Goal: Contribute content: Contribute content

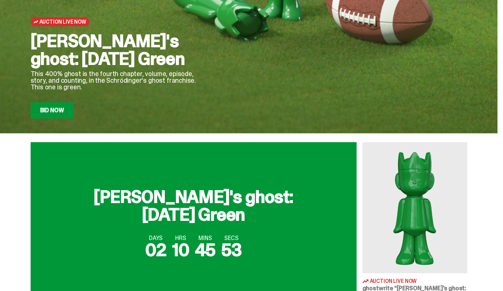
scroll to position [141, 0]
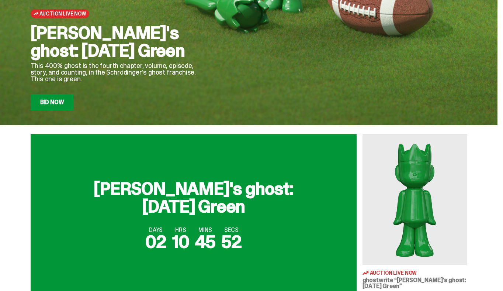
click at [442, 167] on img at bounding box center [415, 199] width 105 height 131
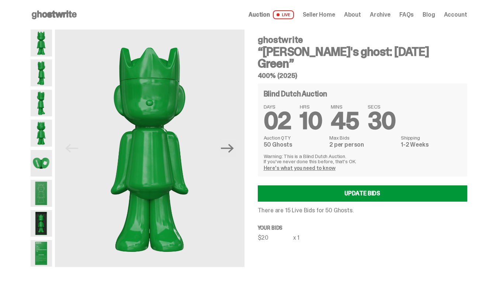
click at [264, 16] on span "Auction" at bounding box center [259, 15] width 21 height 6
click at [63, 21] on div "Open main menu Home Auction LIVE Seller Home About Archive FAQs Blog Account" at bounding box center [249, 15] width 472 height 30
click at [55, 15] on icon at bounding box center [54, 15] width 47 height 12
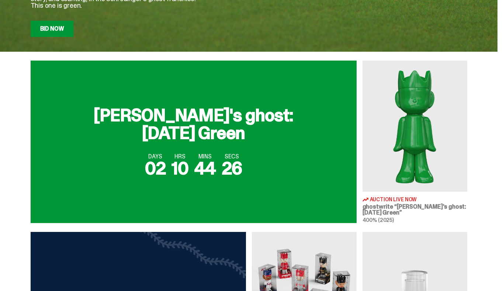
scroll to position [203, 0]
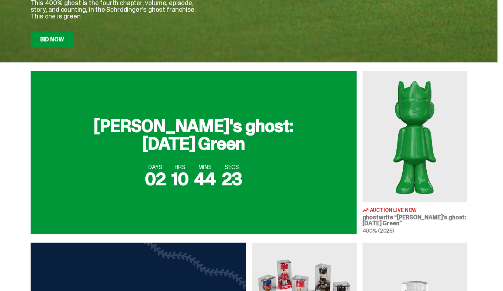
click at [306, 177] on div "DAYS 02 HRS 10 MINS 44 SECS 23" at bounding box center [193, 176] width 308 height 24
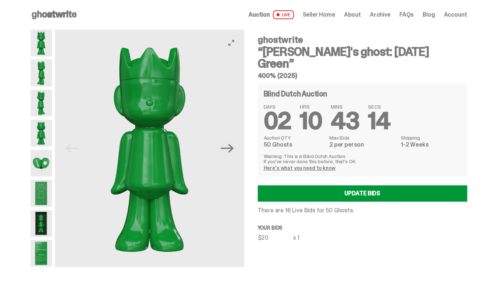
click at [234, 155] on button "Next" at bounding box center [228, 148] width 16 height 16
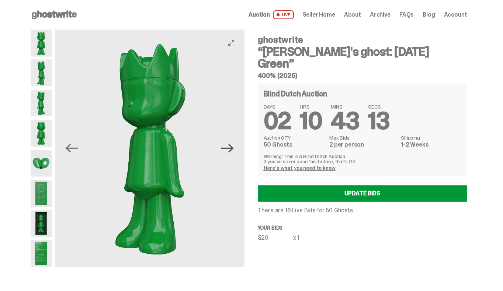
click at [232, 149] on icon "Next" at bounding box center [227, 148] width 13 height 13
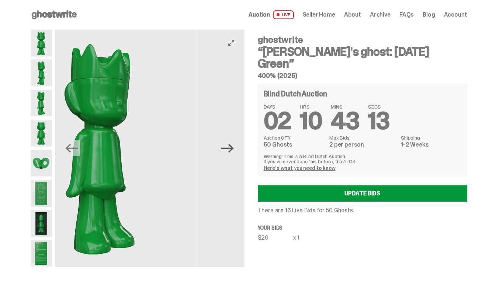
click at [232, 149] on icon "Next" at bounding box center [227, 148] width 13 height 13
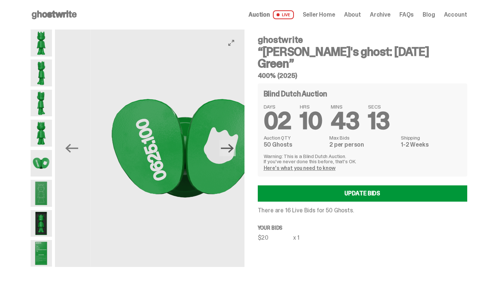
click at [232, 149] on icon "Next" at bounding box center [227, 148] width 13 height 13
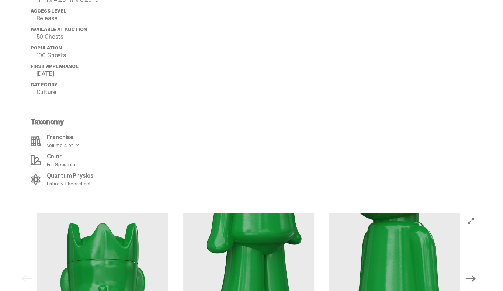
scroll to position [622, 0]
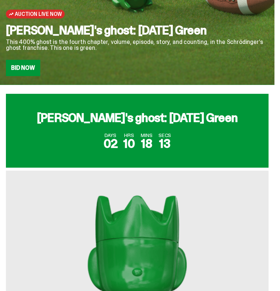
scroll to position [130, 0]
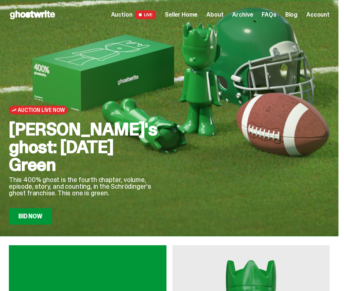
click at [196, 13] on span "Seller Home" at bounding box center [181, 15] width 32 height 6
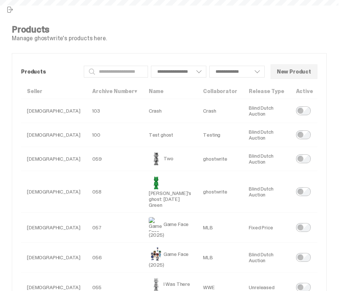
select select
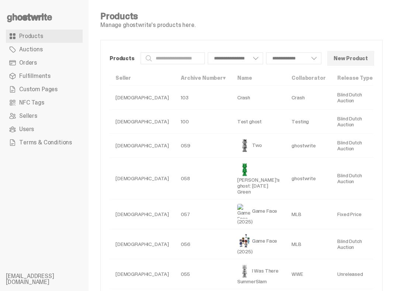
click at [51, 87] on span "Custom Pages" at bounding box center [38, 89] width 38 height 6
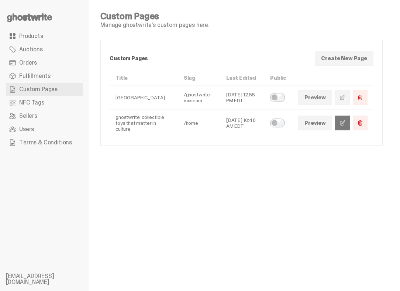
click at [344, 122] on span at bounding box center [342, 123] width 6 height 6
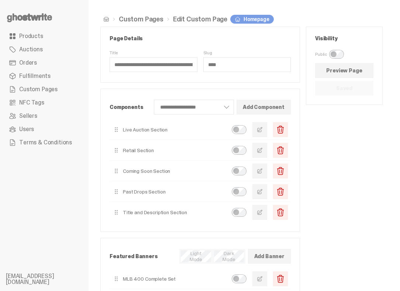
scroll to position [24, 0]
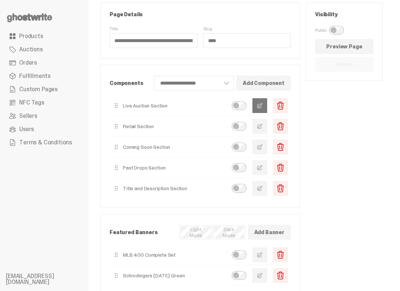
click at [267, 105] on button "button" at bounding box center [259, 105] width 15 height 15
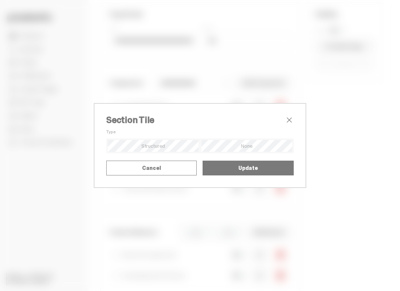
click at [0, 0] on textarea "**********" at bounding box center [0, 0] width 0 height 0
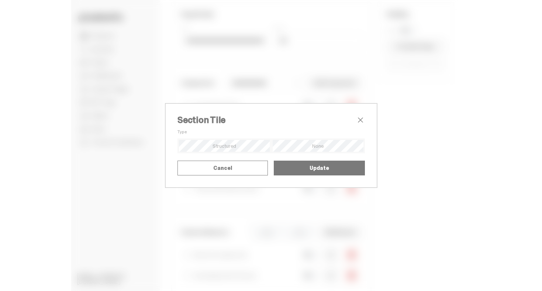
scroll to position [13, 0]
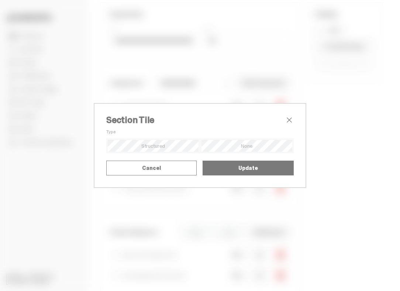
click at [220, 175] on button "Update" at bounding box center [248, 168] width 91 height 15
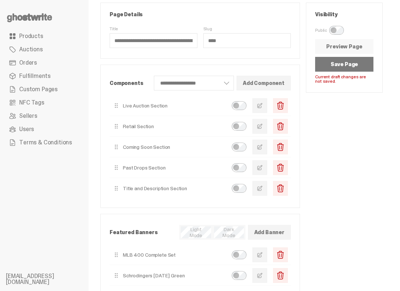
click at [333, 50] on link "Preview Page" at bounding box center [344, 46] width 58 height 15
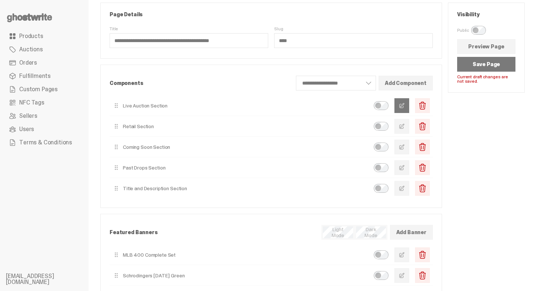
click at [344, 109] on button "button" at bounding box center [401, 105] width 15 height 15
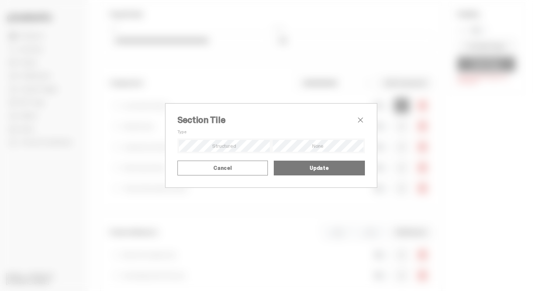
scroll to position [0, 0]
click at [0, 0] on textarea "**********" at bounding box center [0, 0] width 0 height 0
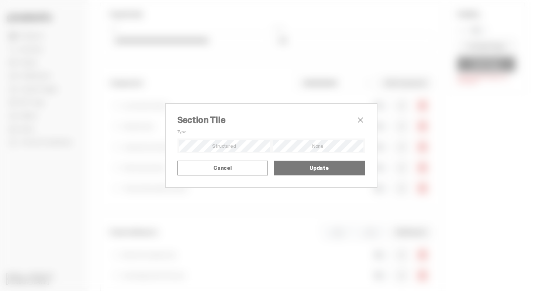
click at [289, 175] on button "Update" at bounding box center [319, 168] width 91 height 15
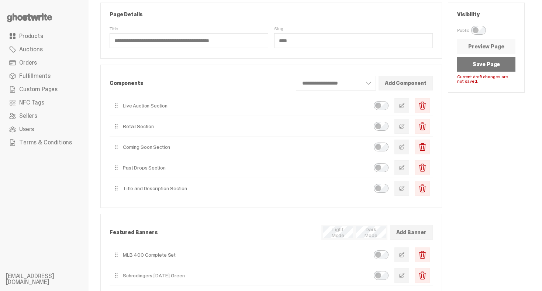
click at [344, 51] on link "Preview Page" at bounding box center [486, 46] width 58 height 15
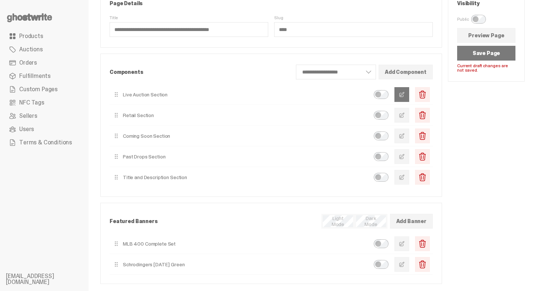
click at [344, 96] on span "button" at bounding box center [402, 95] width 6 height 6
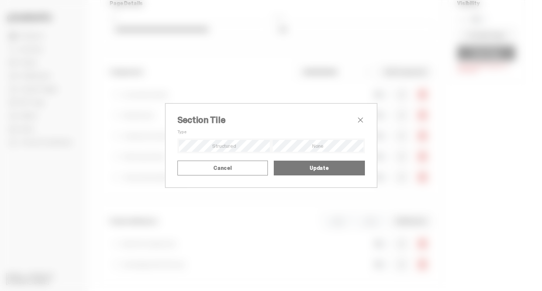
click at [0, 0] on textarea "**********" at bounding box center [0, 0] width 0 height 0
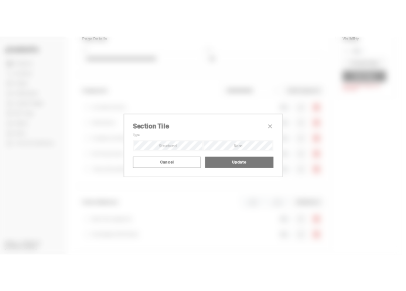
scroll to position [13, 0]
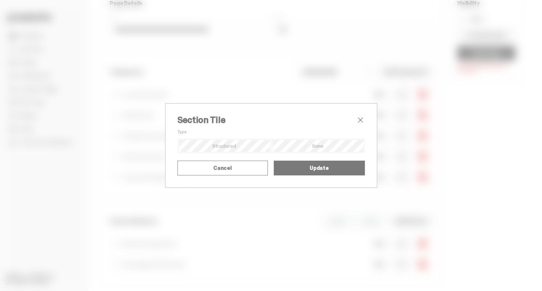
type textarea "**********"
click at [305, 175] on button "Update" at bounding box center [319, 168] width 91 height 15
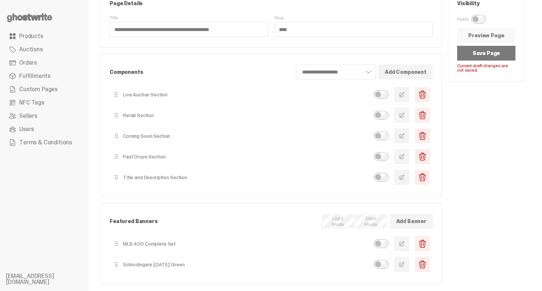
drag, startPoint x: 478, startPoint y: 45, endPoint x: 482, endPoint y: 37, distance: 8.7
click at [344, 38] on div "Visibility Public Preview Page Save Page Current draft changes are not saved." at bounding box center [486, 36] width 76 height 89
click at [344, 37] on link "Preview Page" at bounding box center [486, 35] width 58 height 15
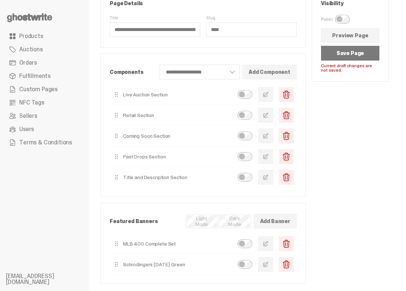
click at [344, 51] on button "Save Page" at bounding box center [350, 53] width 58 height 15
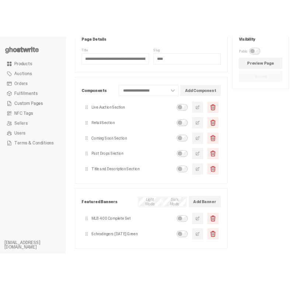
scroll to position [48, 0]
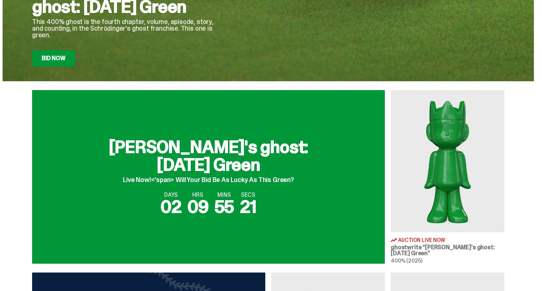
scroll to position [207, 0]
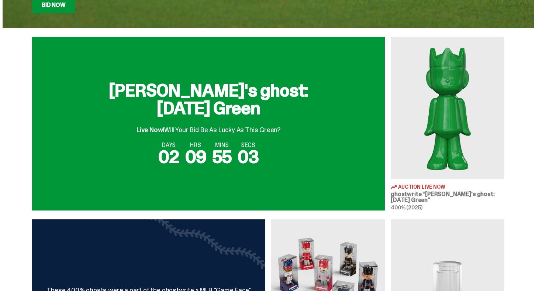
scroll to position [257, 0]
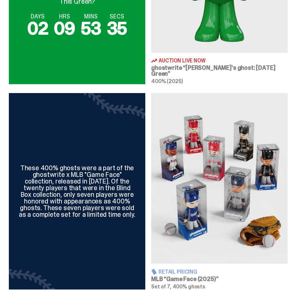
scroll to position [334, 0]
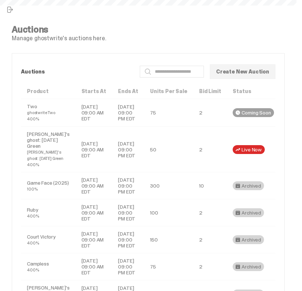
scroll to position [182, 0]
